Goal: Navigation & Orientation: Find specific page/section

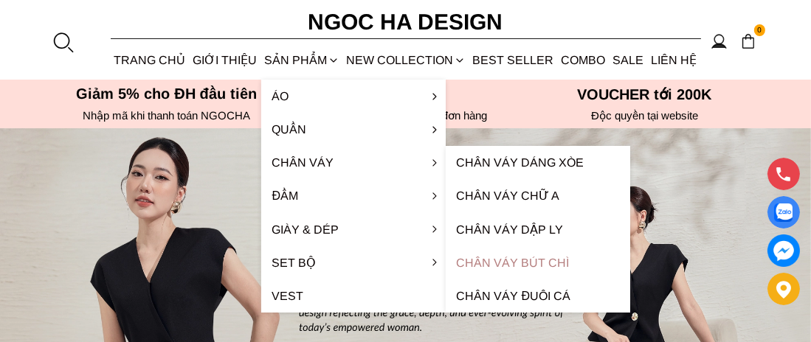
click at [556, 249] on link "Chân váy bút chì" at bounding box center [538, 262] width 184 height 33
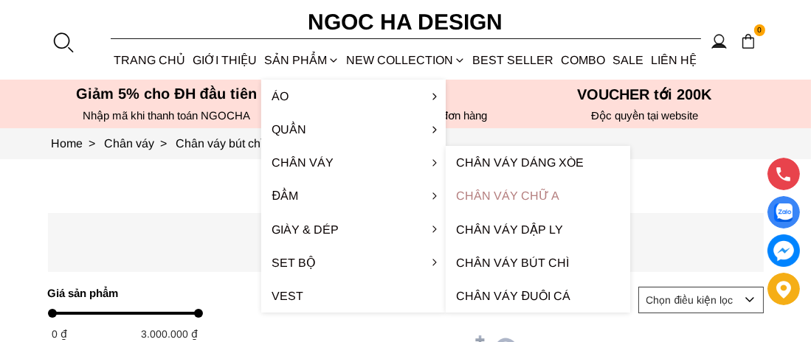
click at [528, 200] on link "Chân váy chữ A" at bounding box center [538, 195] width 184 height 33
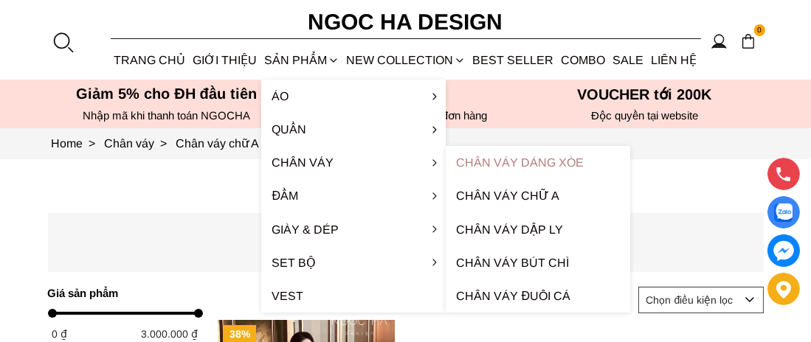
click at [493, 164] on link "Chân váy dáng xòe" at bounding box center [538, 162] width 184 height 33
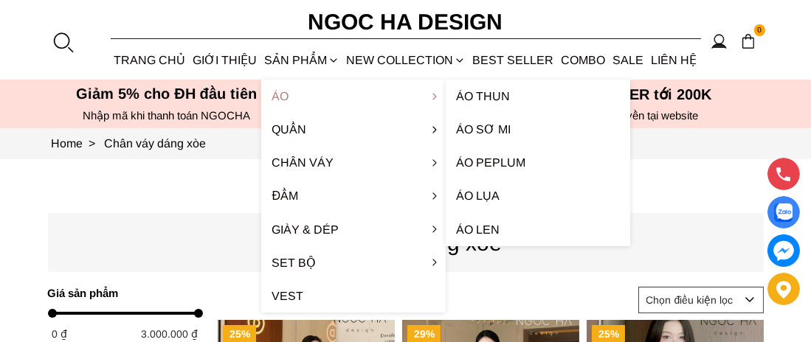
click at [294, 94] on link "Áo" at bounding box center [353, 96] width 184 height 33
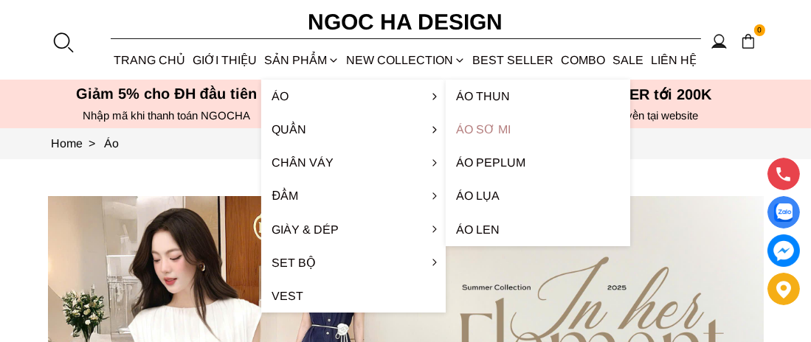
click at [505, 134] on link "Áo sơ mi" at bounding box center [538, 129] width 184 height 33
